Goal: Obtain resource: Obtain resource

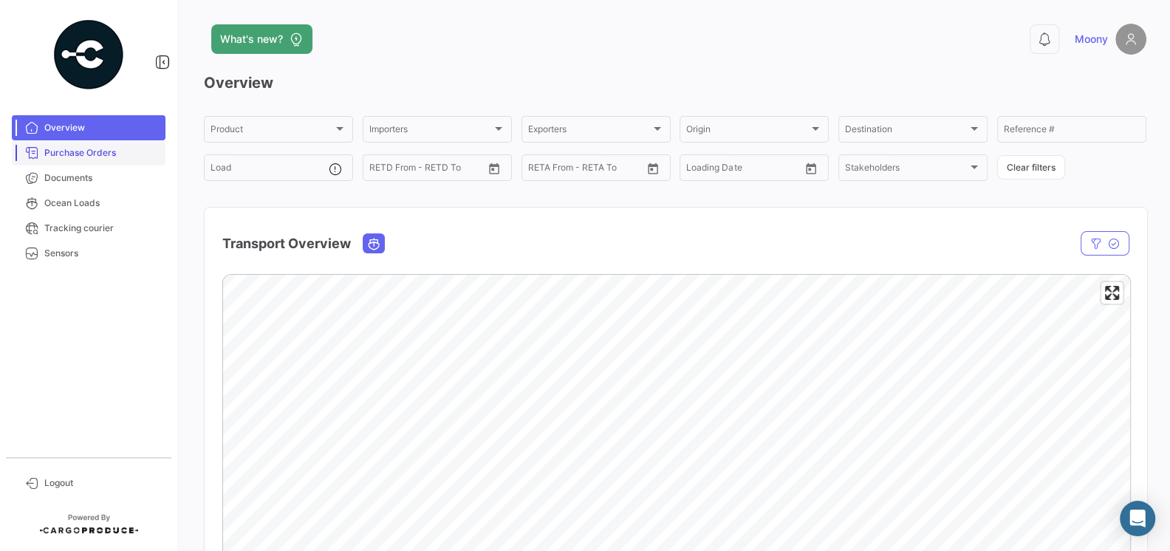
click at [106, 155] on span "Purchase Orders" at bounding box center [101, 152] width 115 height 13
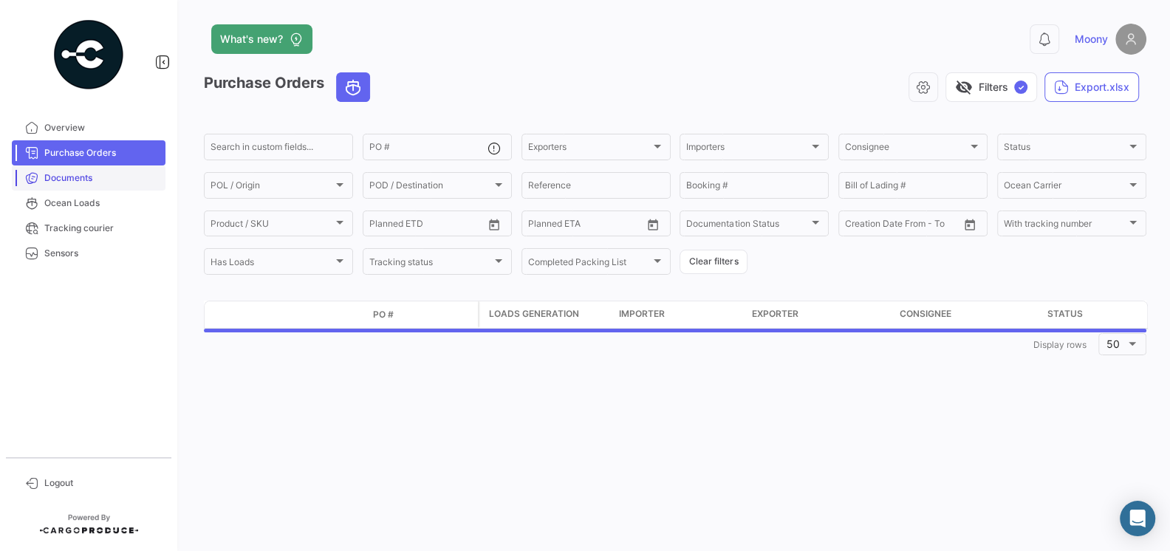
click at [85, 180] on span "Documents" at bounding box center [101, 177] width 115 height 13
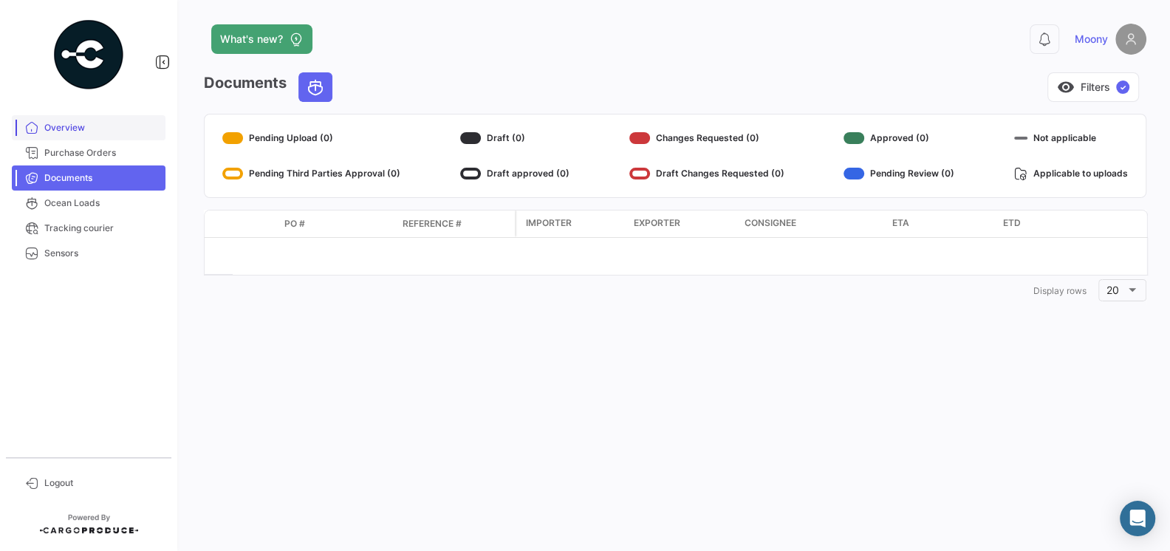
click at [63, 130] on span "Overview" at bounding box center [101, 127] width 115 height 13
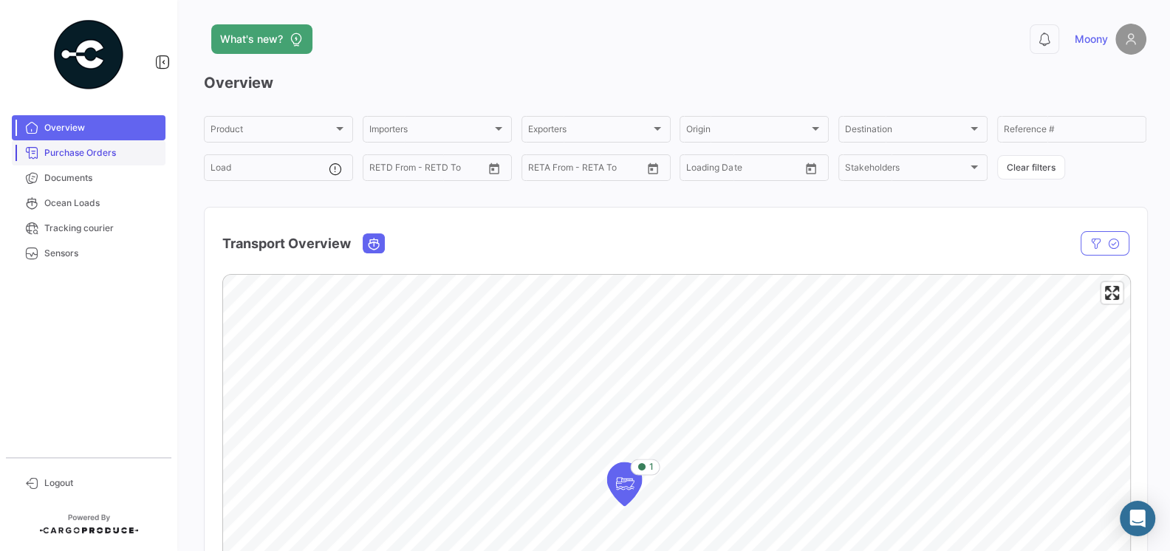
click at [80, 157] on span "Purchase Orders" at bounding box center [101, 152] width 115 height 13
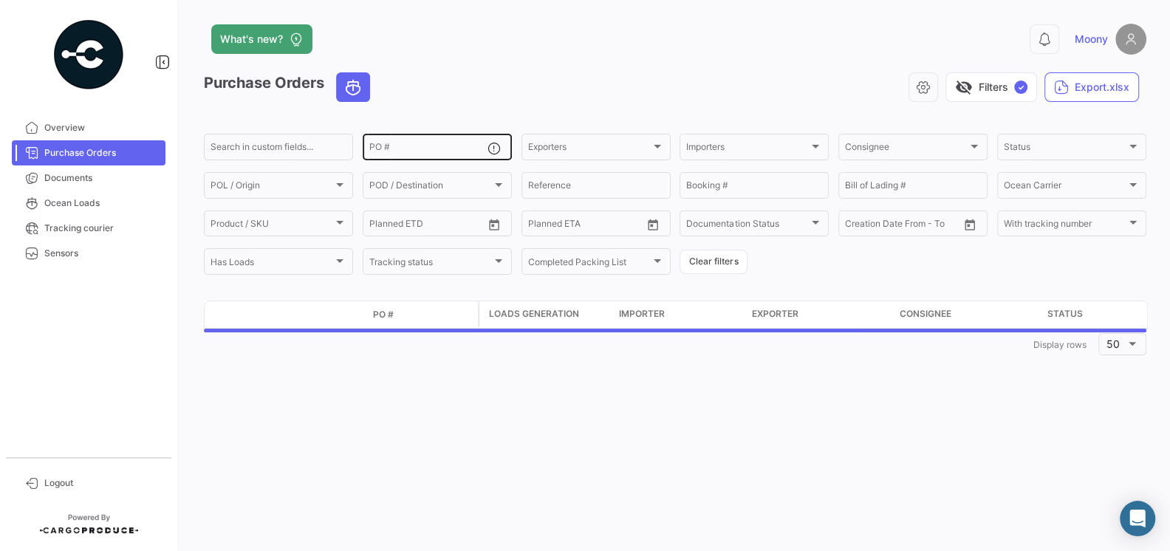
click at [420, 149] on input "PO #" at bounding box center [428, 149] width 118 height 10
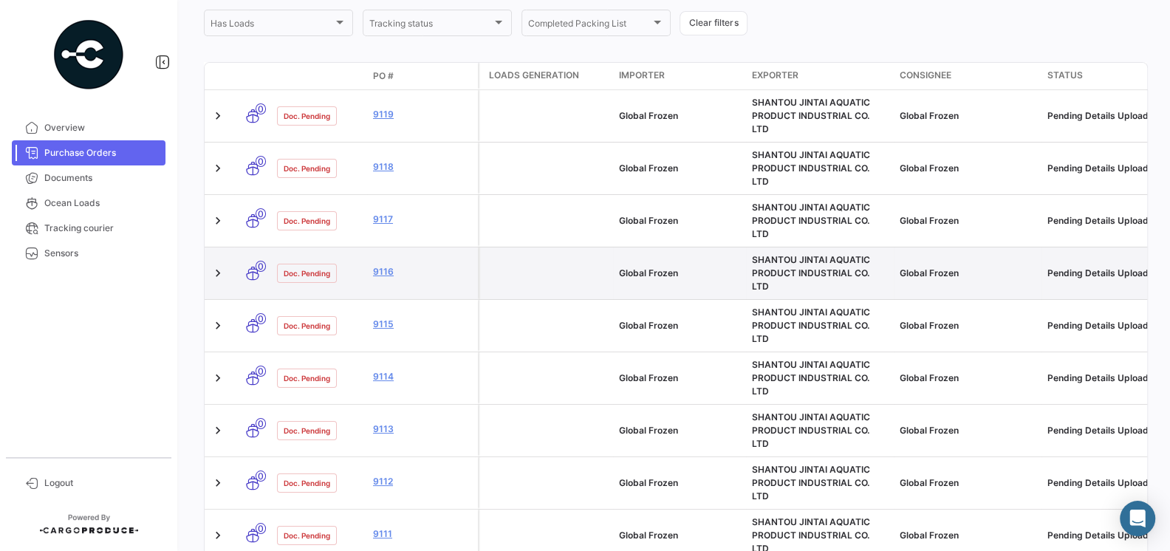
scroll to position [244, 0]
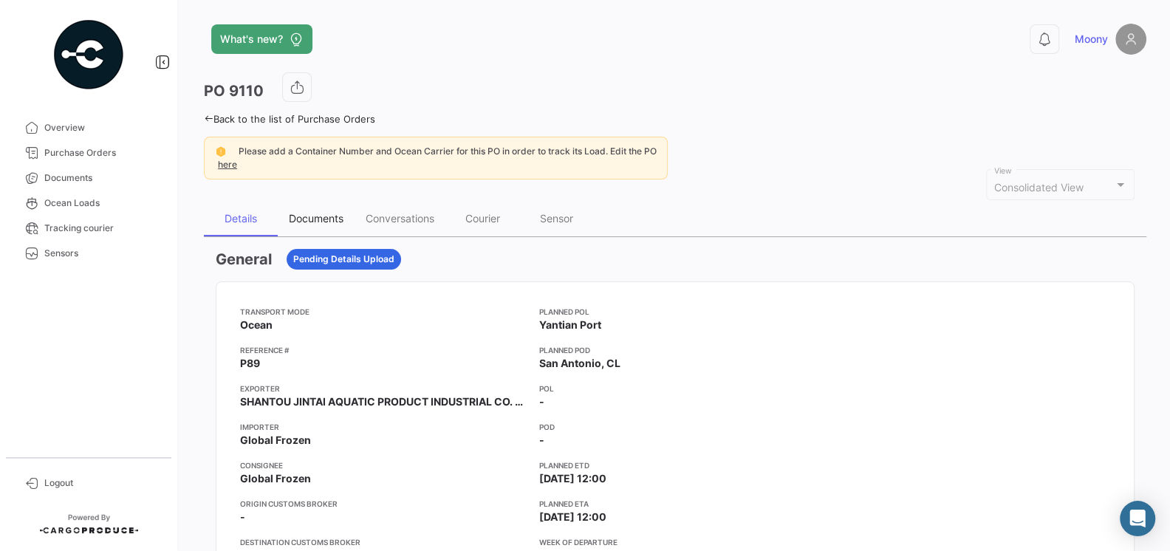
click at [329, 217] on div "Documents" at bounding box center [316, 218] width 55 height 13
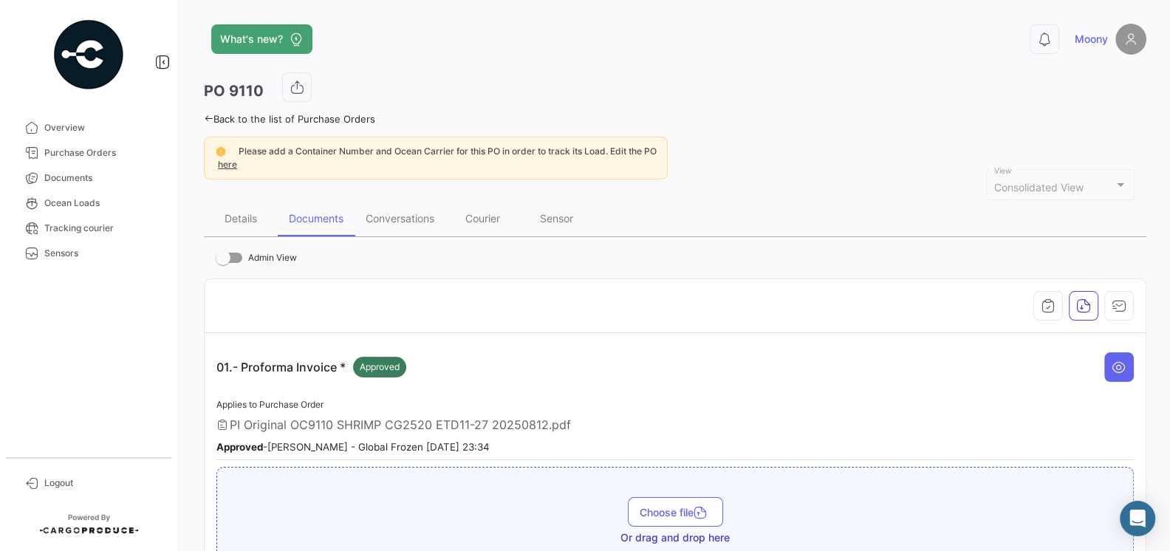
click at [536, 355] on div "01.- Proforma Invoice * Approved" at bounding box center [675, 367] width 918 height 44
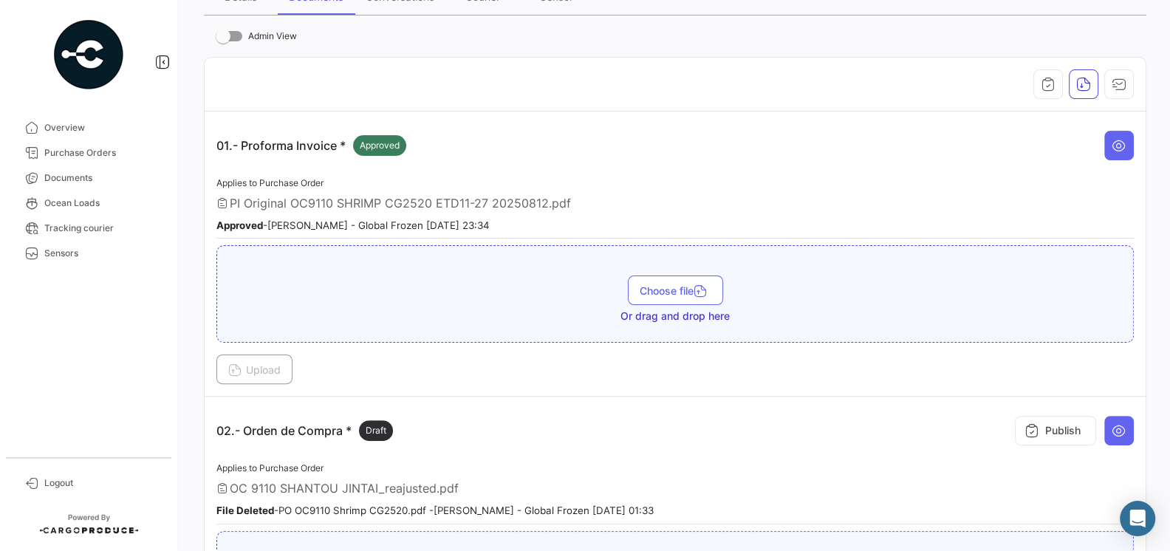
scroll to position [182, 0]
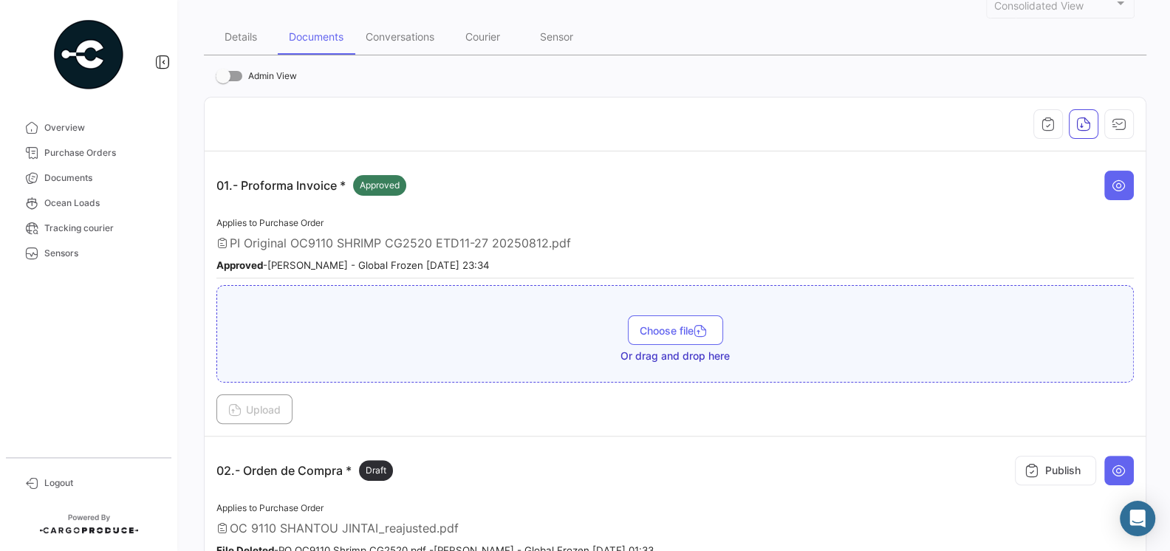
click at [464, 240] on span "PI Original OC9110 SHRIMP CG2520 ETD11-27 20250812.pdf" at bounding box center [400, 243] width 341 height 15
click at [1112, 186] on icon at bounding box center [1119, 185] width 15 height 15
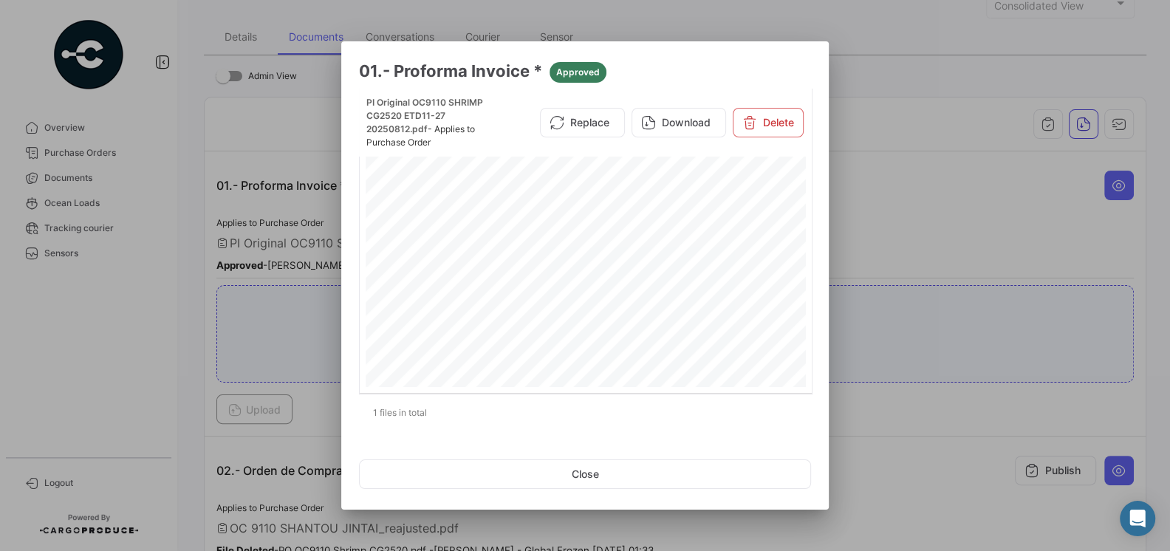
scroll to position [117, 0]
click at [563, 267] on div "Page 1" at bounding box center [586, 336] width 441 height 629
click at [504, 267] on div "Page 1" at bounding box center [586, 336] width 441 height 629
click at [319, 141] on div at bounding box center [585, 275] width 1170 height 551
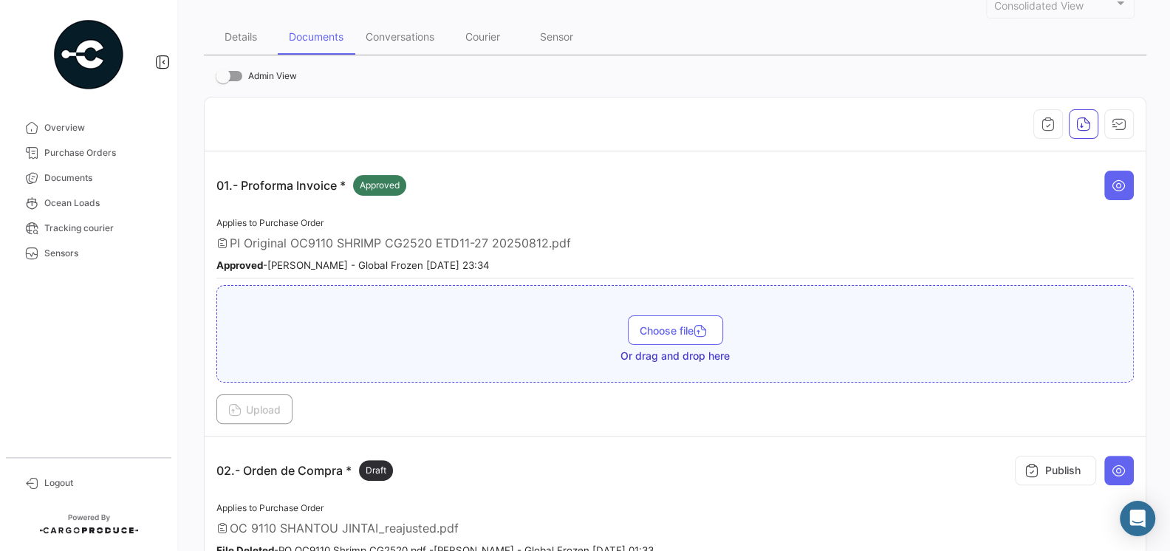
click at [303, 210] on app-document-grouped "01.- Proforma Invoice * Approved Applies to Purchase Order PI Original OC9110 S…" at bounding box center [675, 293] width 918 height 261
